Goal: Register for event/course

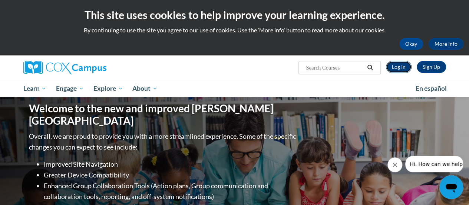
click at [403, 65] on link "Log In" at bounding box center [399, 67] width 26 height 12
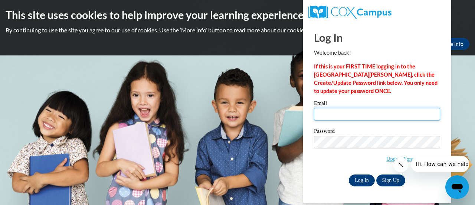
type input "adamsk@fortschools.org"
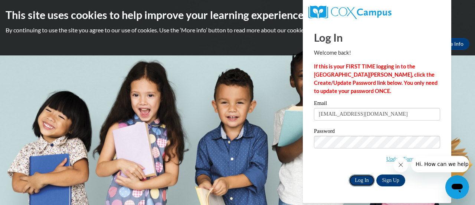
click at [359, 181] on input "Log In" at bounding box center [362, 180] width 26 height 12
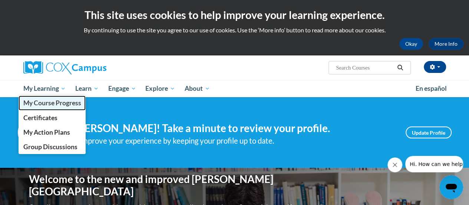
click at [53, 101] on span "My Course Progress" at bounding box center [52, 103] width 58 height 8
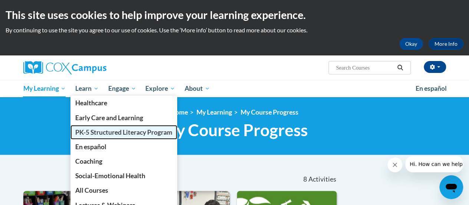
click at [96, 137] on link "PK-5 Structured Literacy Program" at bounding box center [124, 132] width 107 height 14
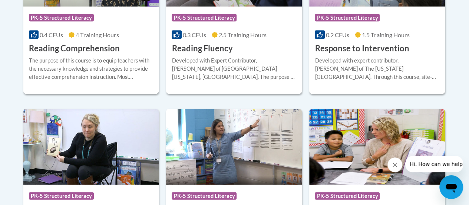
scroll to position [798, 0]
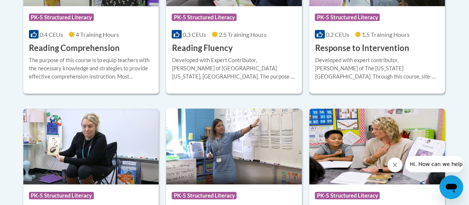
click at [384, 56] on div "Developed with expert contributor, [PERSON_NAME] of The [US_STATE][GEOGRAPHIC_D…" at bounding box center [377, 68] width 125 height 24
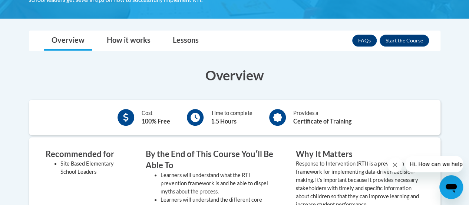
scroll to position [192, 0]
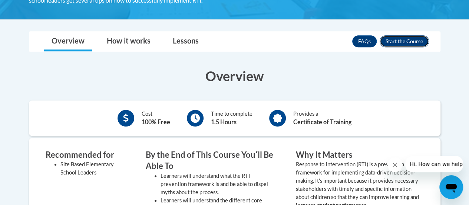
click at [399, 40] on button "Enroll" at bounding box center [404, 41] width 49 height 12
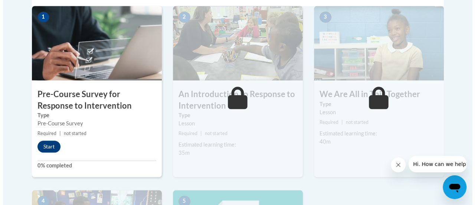
scroll to position [255, 0]
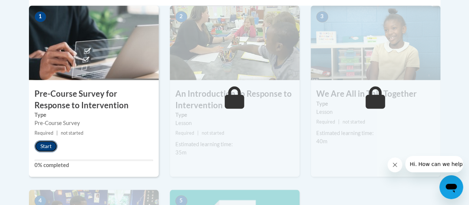
click at [48, 143] on button "Start" at bounding box center [46, 146] width 23 height 12
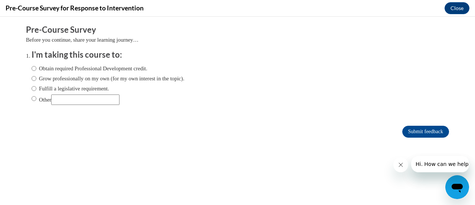
scroll to position [0, 0]
click at [32, 88] on input "Fulfill a legislative requirement." at bounding box center [34, 88] width 5 height 8
radio input "true"
click at [425, 132] on input "Submit feedback" at bounding box center [425, 131] width 47 height 12
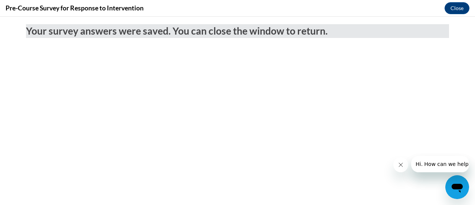
click at [399, 163] on icon "Close message from company" at bounding box center [400, 164] width 6 height 6
click at [455, 9] on button "Close" at bounding box center [457, 8] width 25 height 12
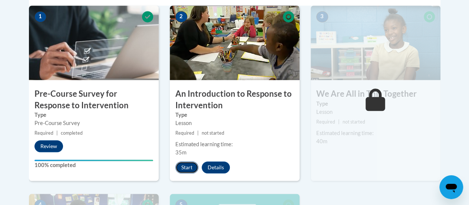
click at [186, 164] on button "Start" at bounding box center [187, 167] width 23 height 12
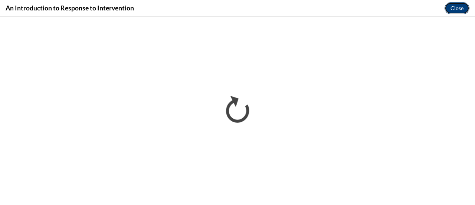
click at [456, 5] on button "Close" at bounding box center [457, 8] width 25 height 12
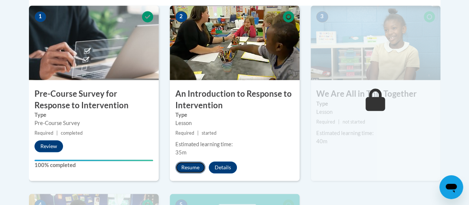
click at [192, 164] on button "Resume" at bounding box center [191, 167] width 30 height 12
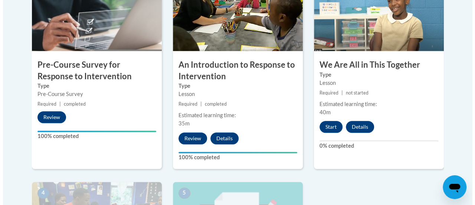
scroll to position [284, 0]
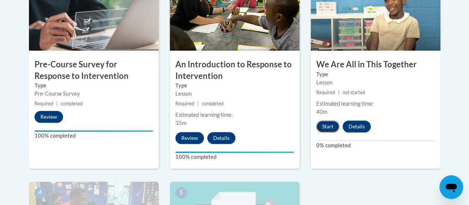
click at [325, 126] on button "Start" at bounding box center [328, 126] width 23 height 12
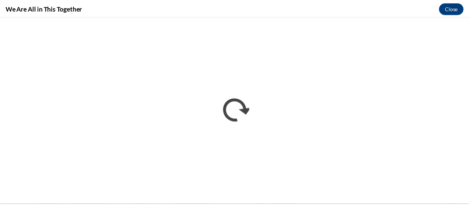
scroll to position [0, 0]
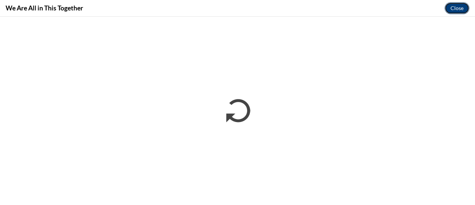
click at [455, 5] on button "Close" at bounding box center [457, 8] width 25 height 12
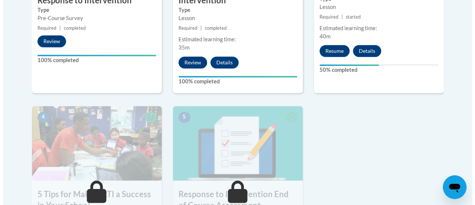
scroll to position [359, 0]
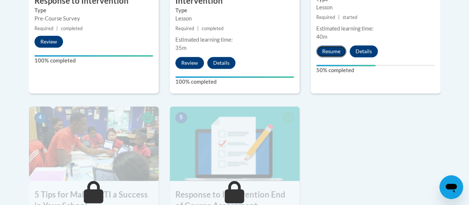
click at [333, 50] on button "Resume" at bounding box center [332, 51] width 30 height 12
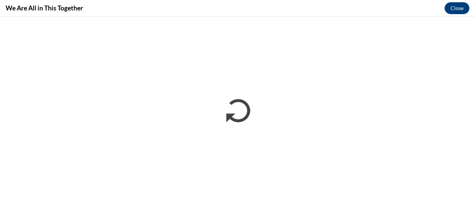
scroll to position [0, 0]
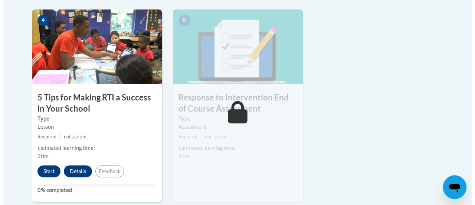
scroll to position [457, 0]
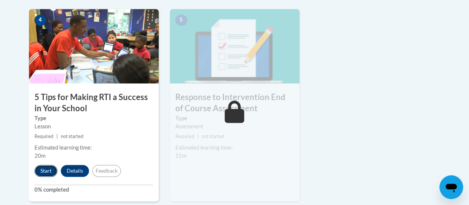
click at [47, 167] on button "Start" at bounding box center [46, 170] width 23 height 12
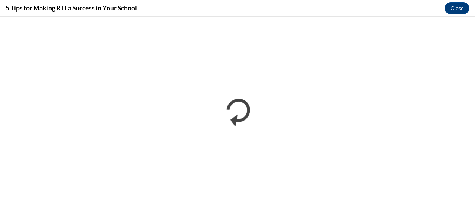
scroll to position [0, 0]
